Goal: Task Accomplishment & Management: Manage account settings

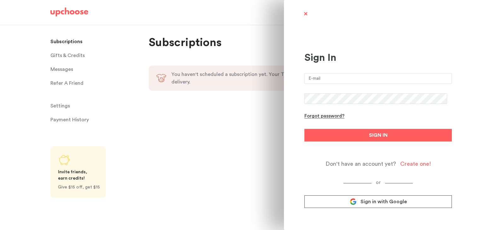
click at [352, 75] on input "email" at bounding box center [379, 78] width 148 height 11
type input "[EMAIL_ADDRESS][DOMAIN_NAME]"
click at [305, 129] on button "SIGN IN" at bounding box center [379, 135] width 148 height 13
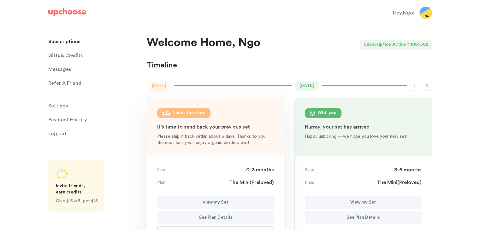
click at [428, 89] on button "button" at bounding box center [427, 86] width 10 height 10
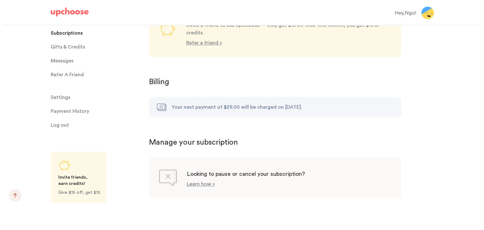
scroll to position [573, 0]
click at [195, 181] on p "Learn how >" at bounding box center [199, 183] width 28 height 5
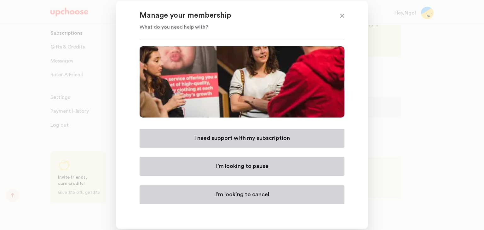
click at [233, 196] on p "I’m looking to cancel" at bounding box center [242, 195] width 54 height 8
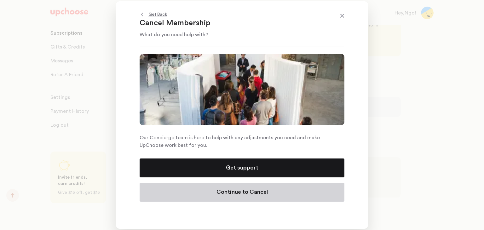
click at [236, 195] on p "Continue to Cancel" at bounding box center [242, 193] width 51 height 8
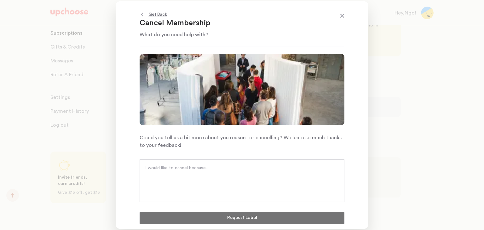
scroll to position [0, 0]
click at [239, 177] on textarea at bounding box center [242, 174] width 194 height 19
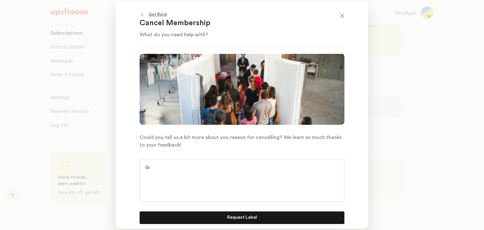
type textarea "G"
click at [170, 169] on textarea "In light of the former shipping [MEDICAL_DATA]" at bounding box center [242, 174] width 194 height 19
click at [220, 167] on textarea "In light of a former shipping [MEDICAL_DATA]" at bounding box center [242, 174] width 194 height 19
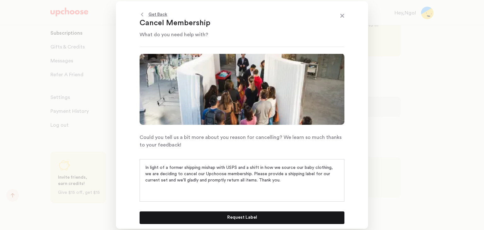
type textarea "In light of a former shipping mishap with USPS and a shift in how we source our…"
click at [234, 219] on p "Request Label" at bounding box center [242, 218] width 30 height 8
